Goal: Task Accomplishment & Management: Complete application form

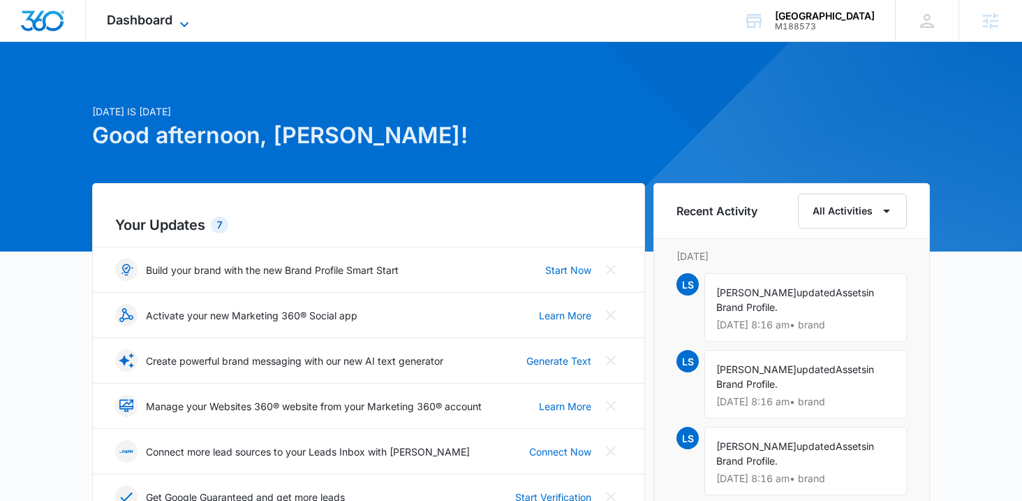
click at [148, 18] on span "Dashboard" at bounding box center [140, 20] width 66 height 15
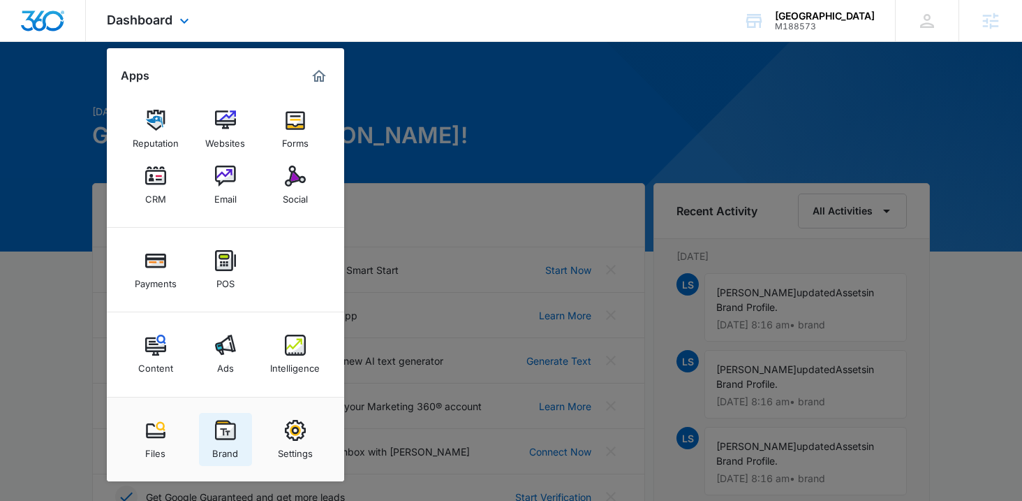
click at [219, 445] on div "Brand" at bounding box center [225, 450] width 26 height 18
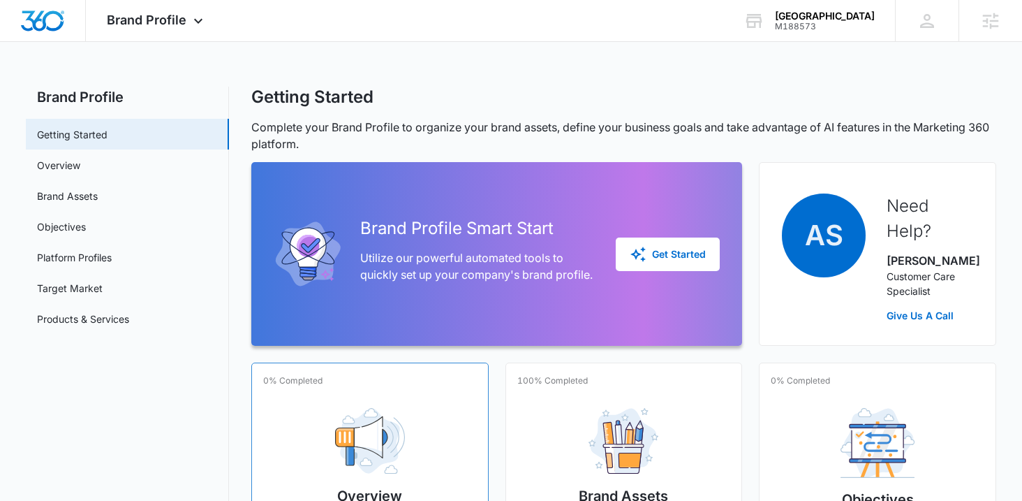
click at [325, 386] on div "0% Completed" at bounding box center [370, 385] width 214 height 22
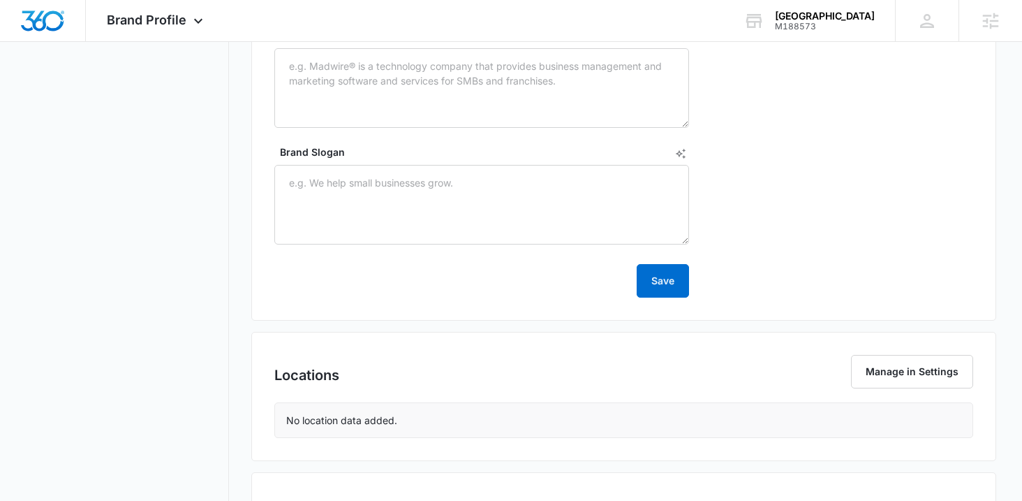
scroll to position [778, 0]
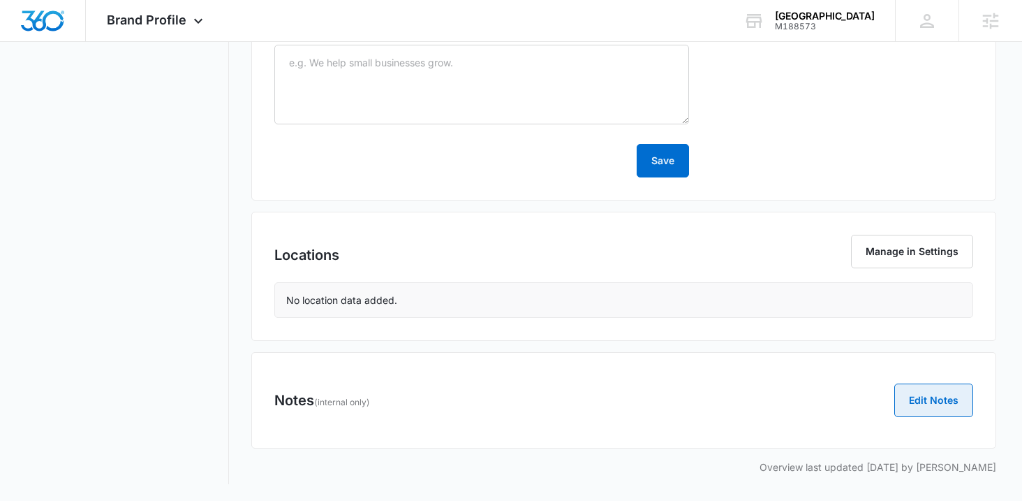
click at [900, 411] on button "Edit Notes" at bounding box center [933, 400] width 79 height 34
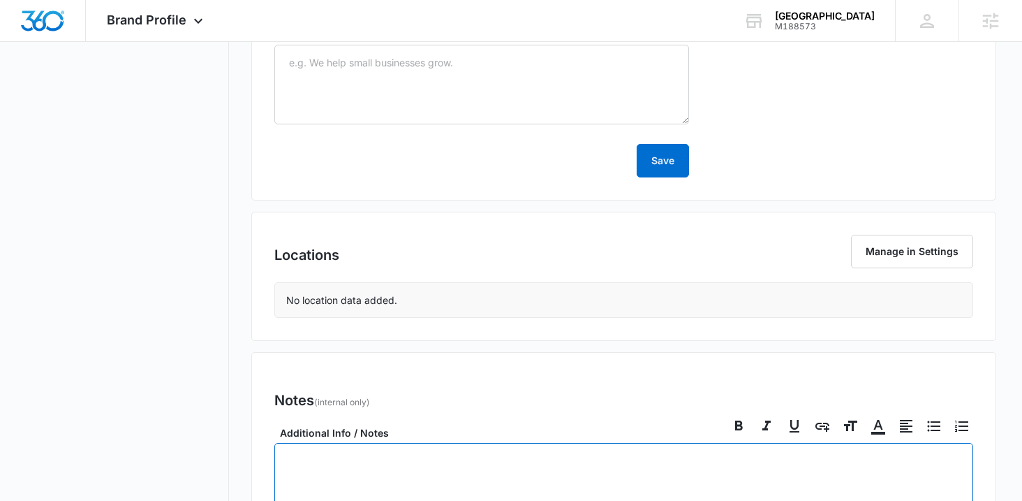
click at [564, 453] on p at bounding box center [624, 460] width 670 height 15
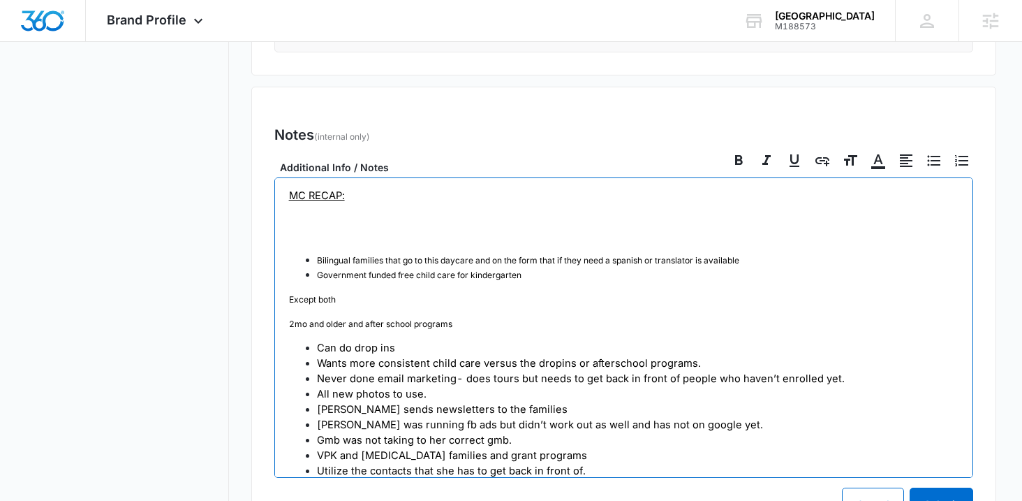
scroll to position [1322, 0]
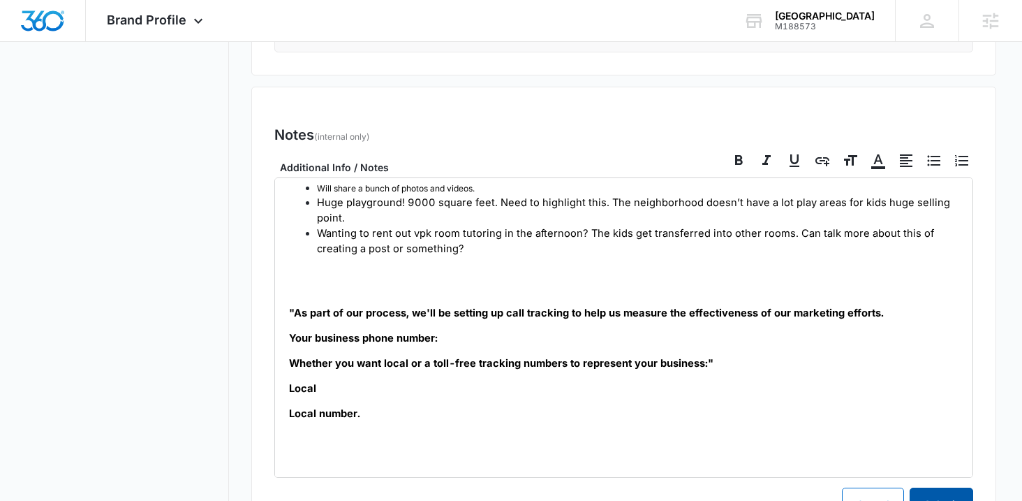
click at [947, 494] on button "Submit" at bounding box center [942, 504] width 64 height 34
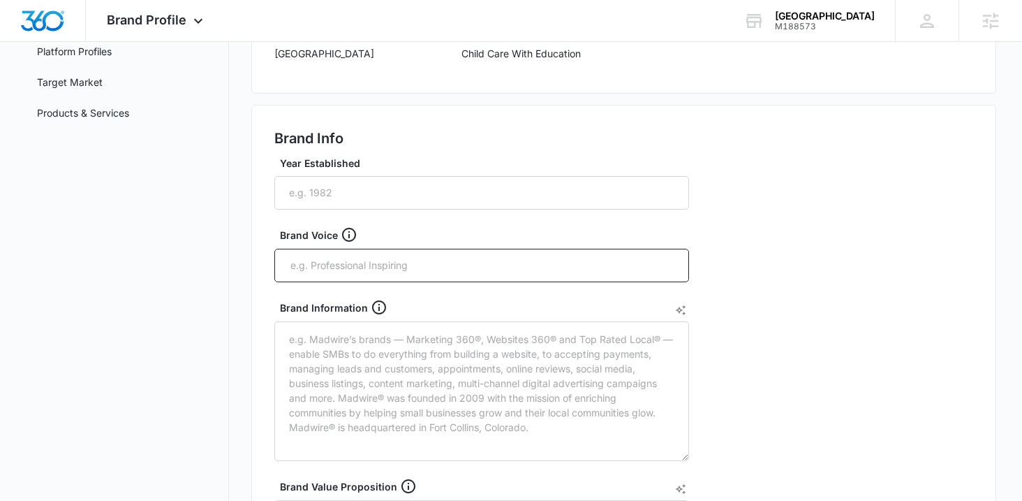
scroll to position [205, 0]
